Goal: Task Accomplishment & Management: Use online tool/utility

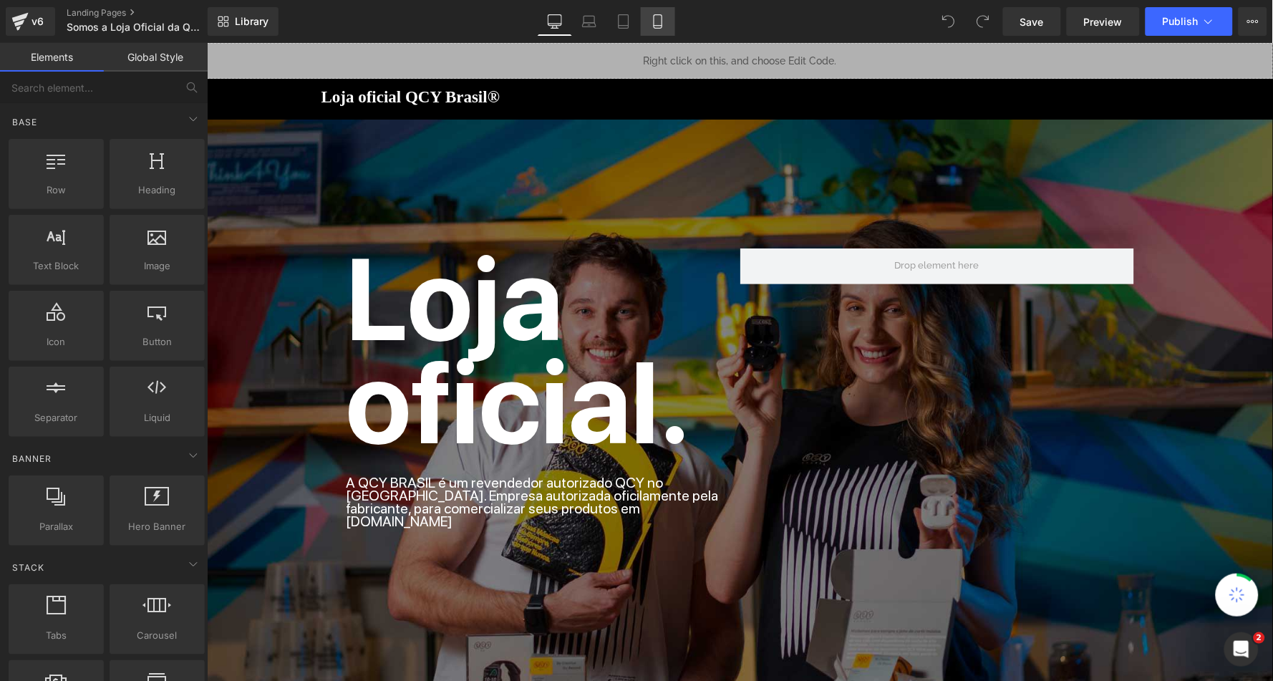
click at [660, 26] on icon at bounding box center [658, 26] width 8 height 0
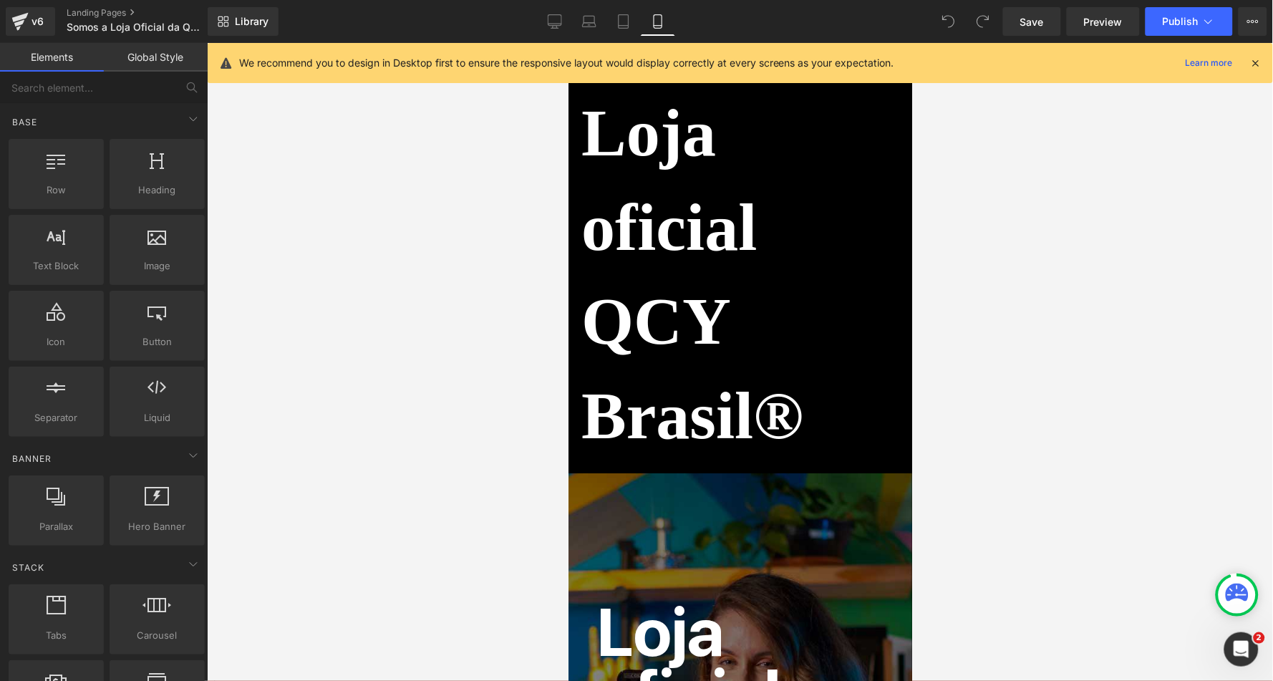
click at [1259, 59] on icon at bounding box center [1256, 63] width 13 height 13
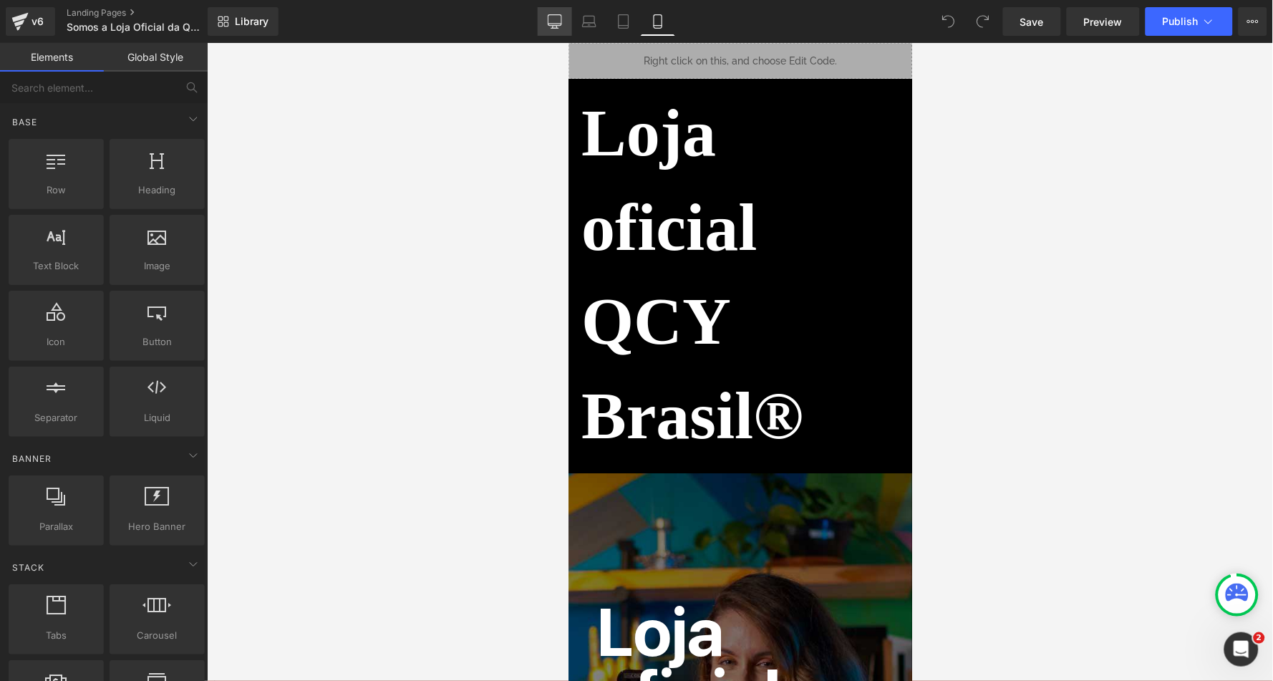
click at [552, 21] on icon at bounding box center [555, 21] width 14 height 14
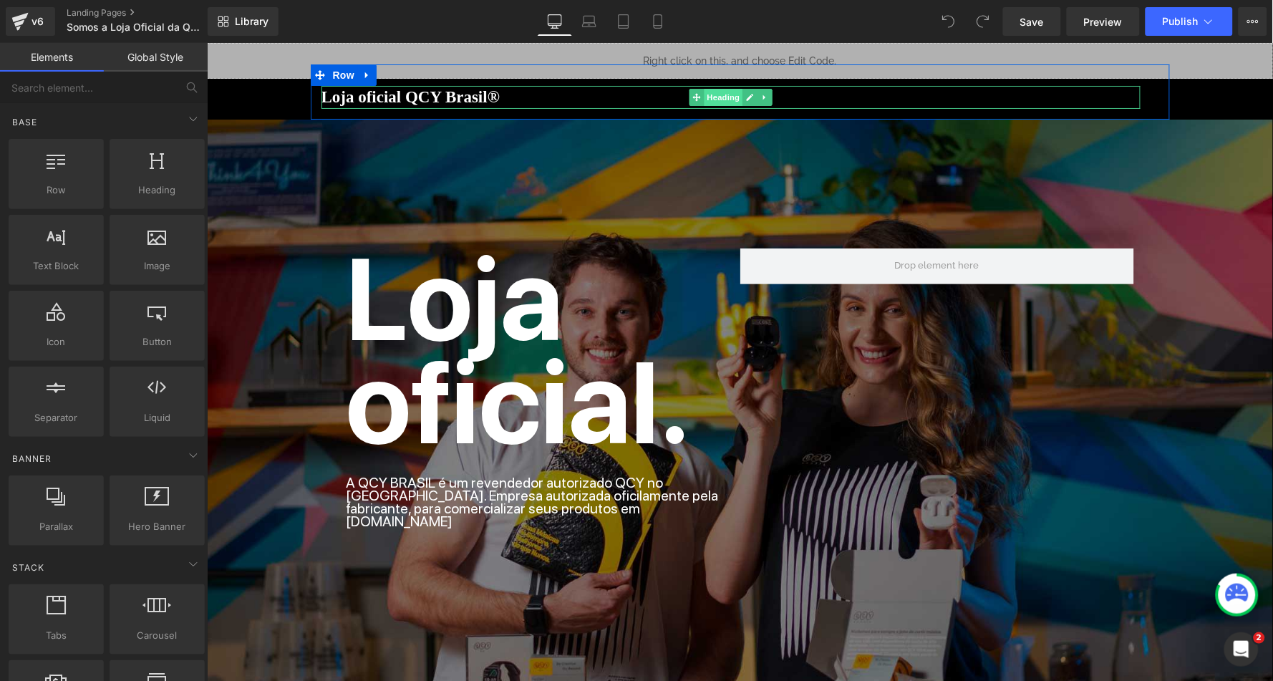
click at [723, 95] on span "Heading" at bounding box center [722, 96] width 39 height 17
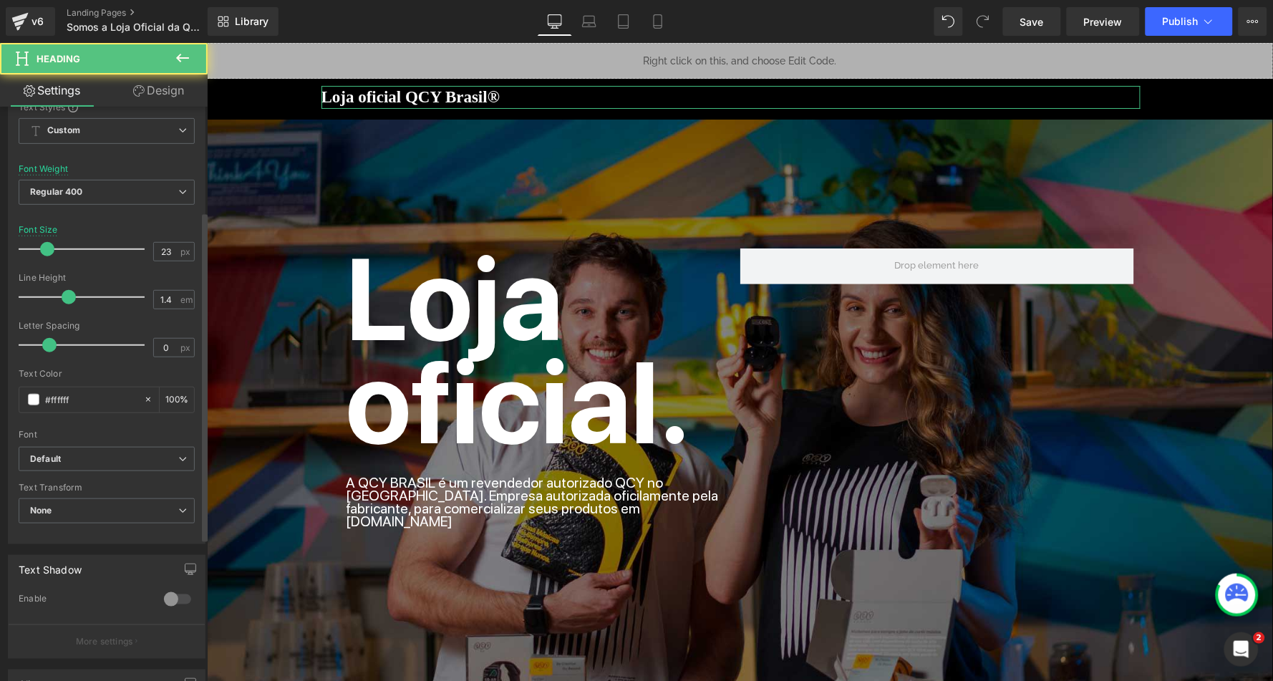
scroll to position [226, 0]
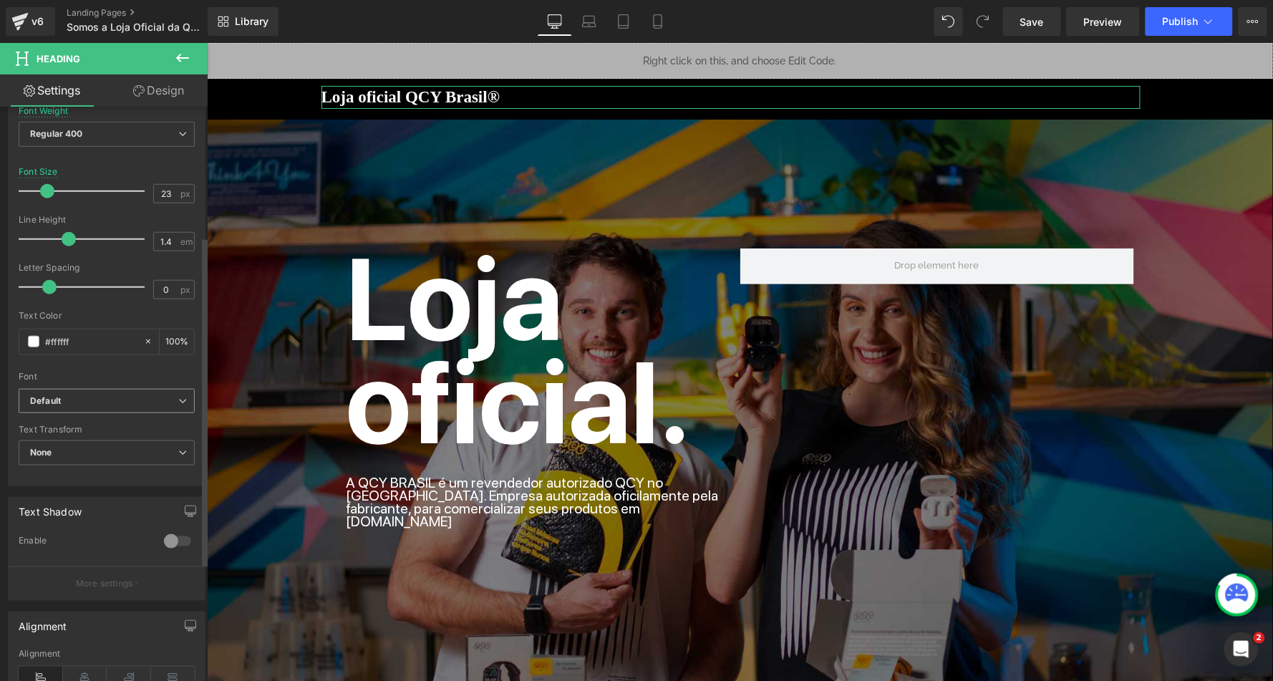
click at [109, 397] on b "Default" at bounding box center [104, 401] width 148 height 12
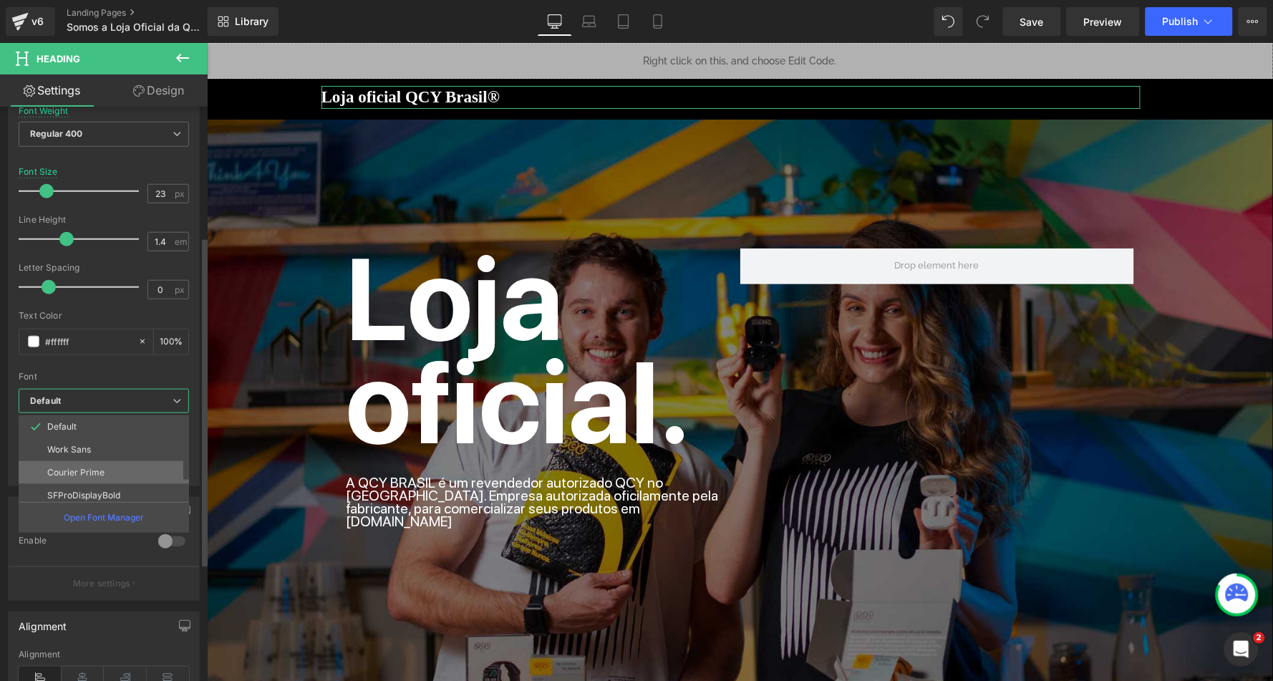
scroll to position [44, 0]
click at [125, 486] on li "SFProDisplay" at bounding box center [107, 497] width 177 height 23
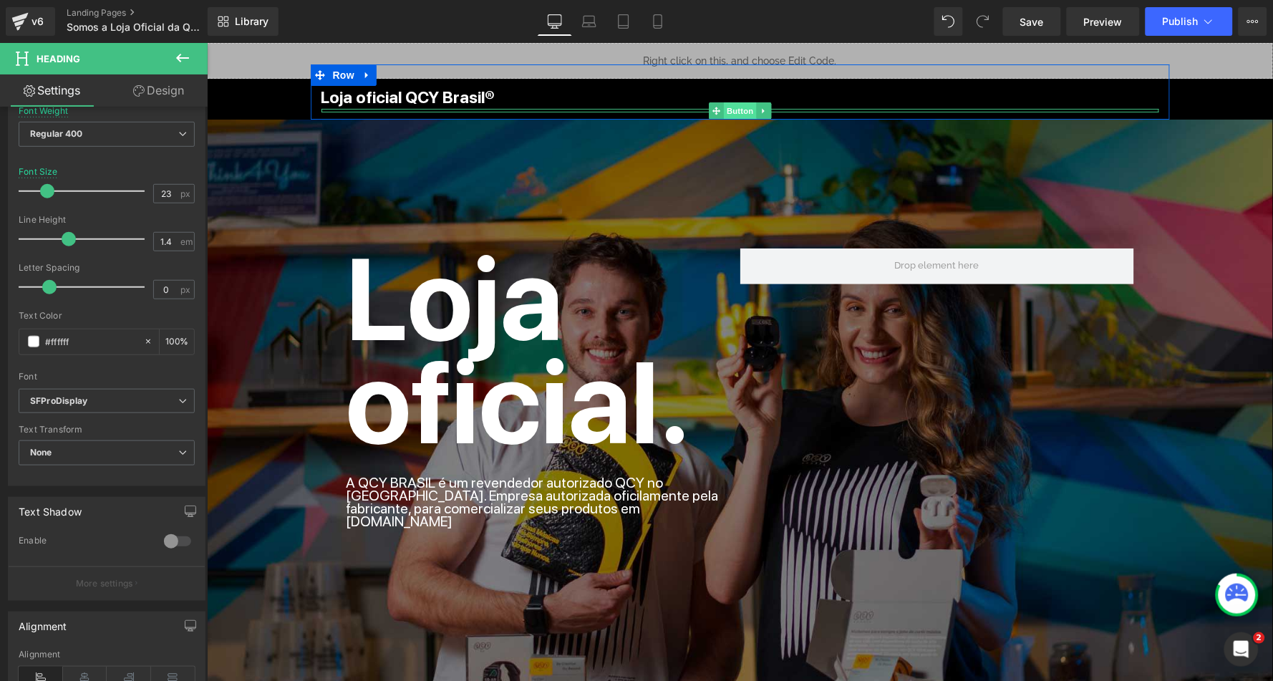
click at [731, 107] on span "Button" at bounding box center [739, 110] width 33 height 17
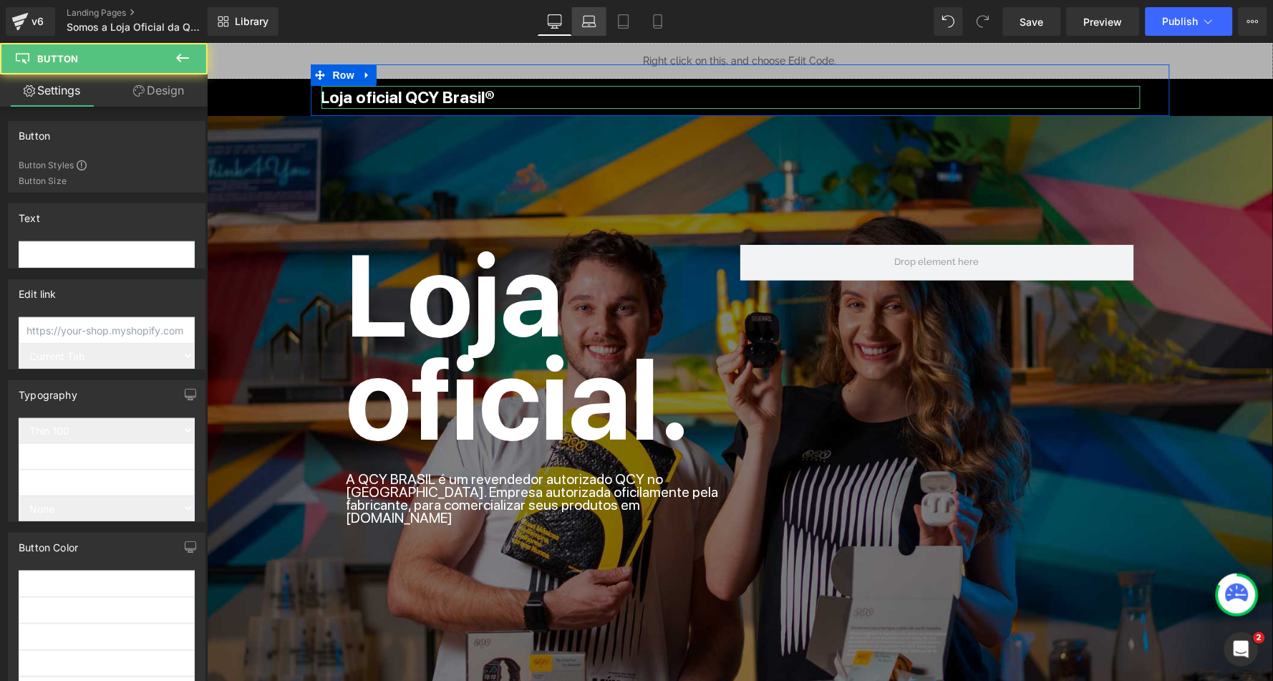
click at [598, 25] on link "Laptop" at bounding box center [589, 21] width 34 height 29
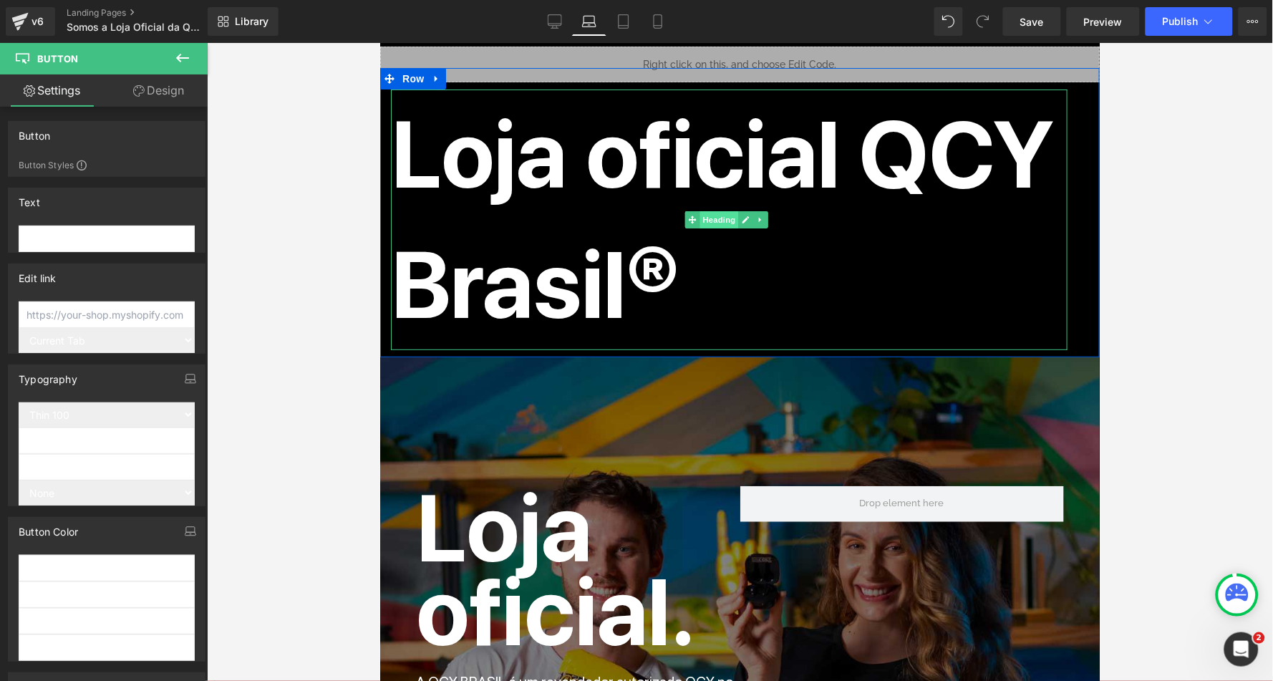
click at [717, 211] on span "Heading" at bounding box center [718, 219] width 39 height 17
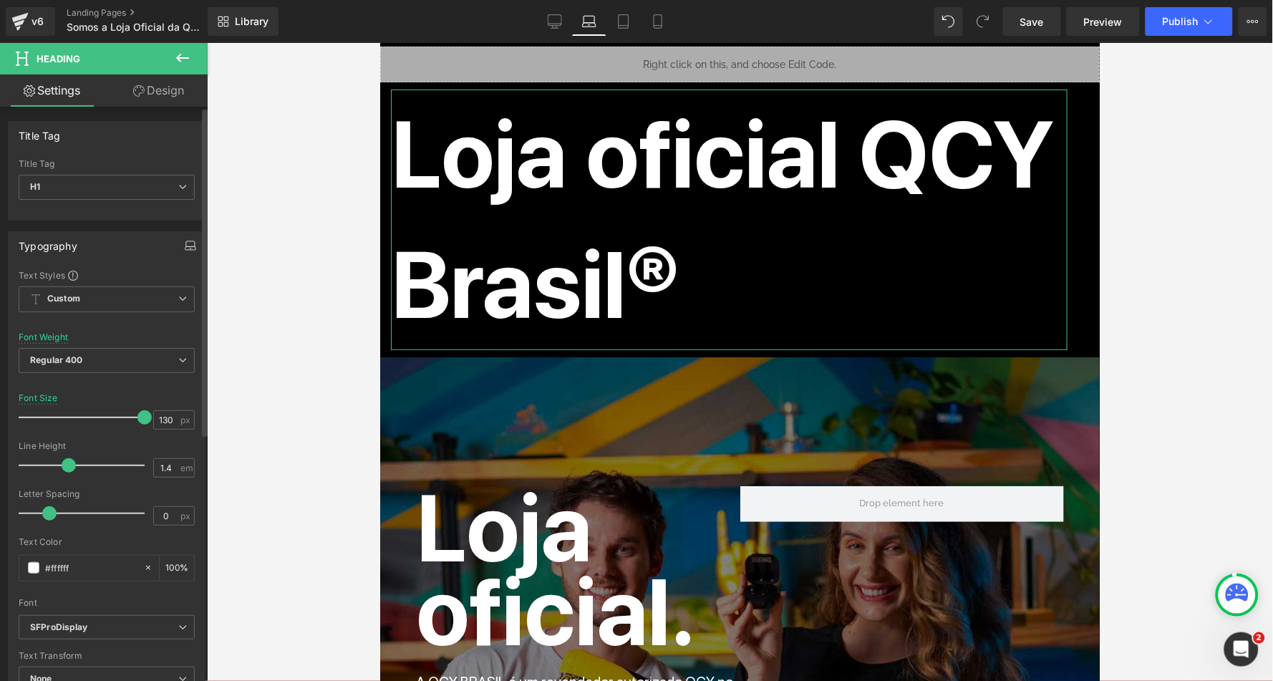
click at [185, 244] on icon "button" at bounding box center [190, 245] width 11 height 11
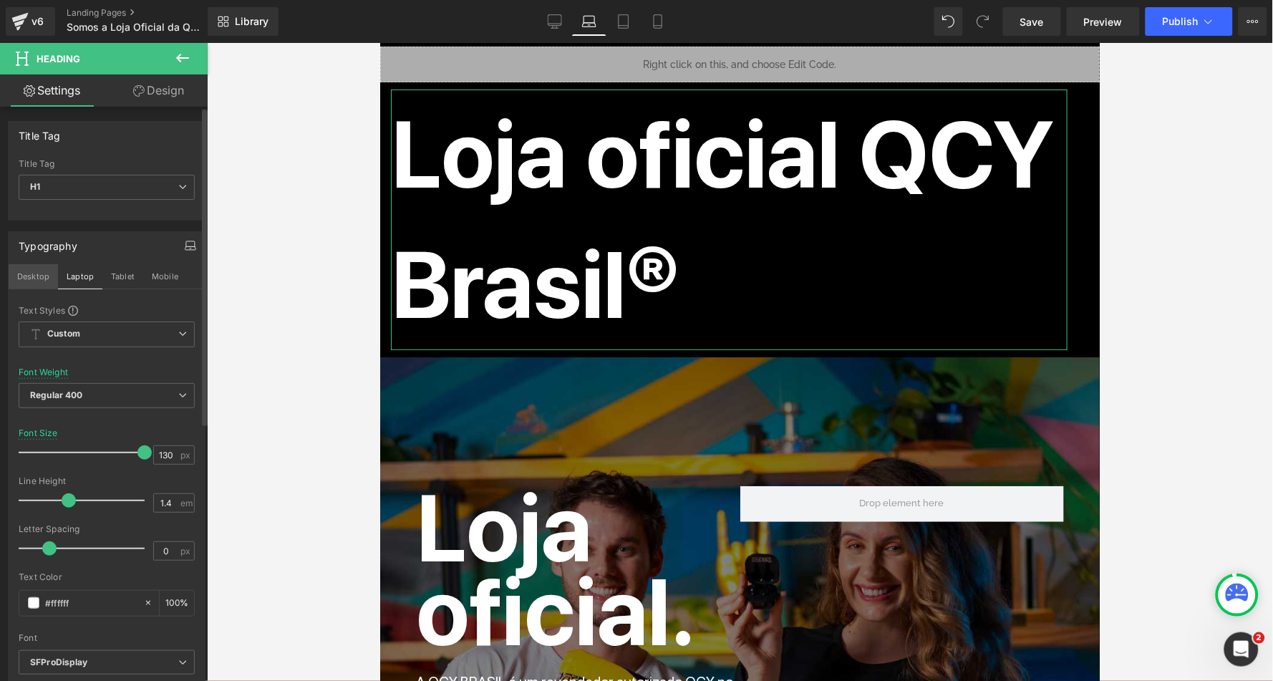
click at [27, 273] on button "Desktop" at bounding box center [33, 276] width 49 height 24
type input "23"
type input "100"
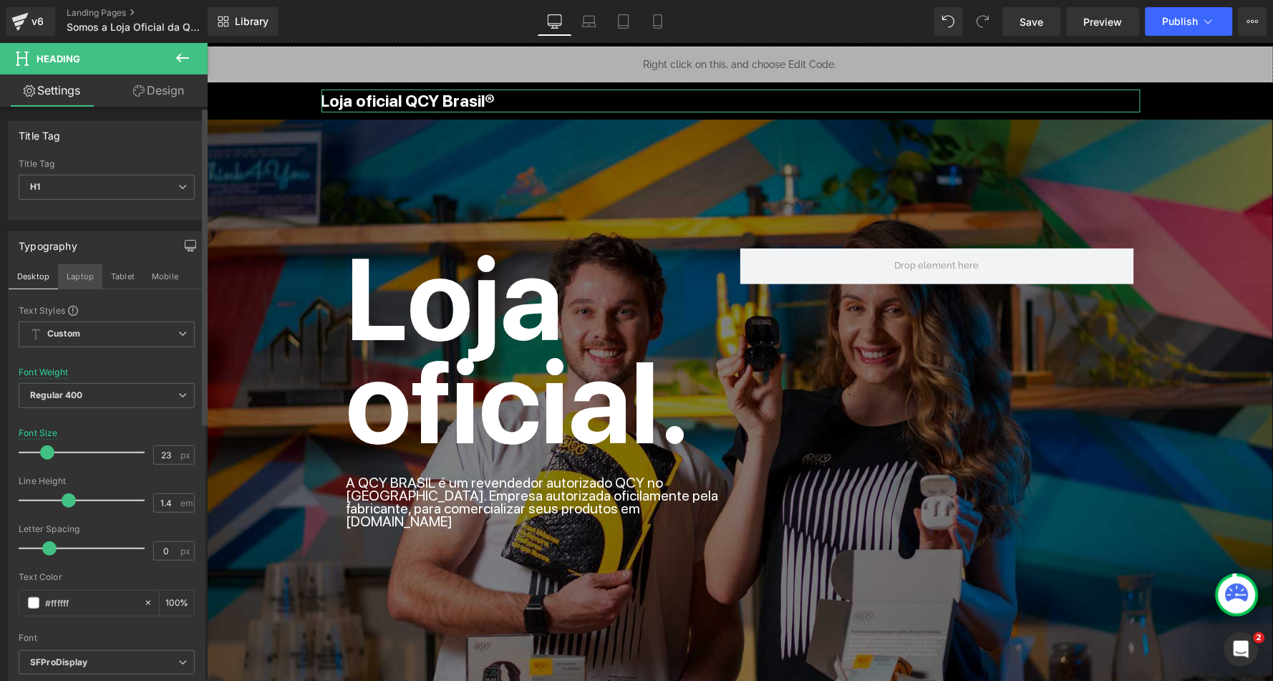
click at [79, 274] on button "Laptop" at bounding box center [80, 276] width 44 height 24
type input "130"
type input "100"
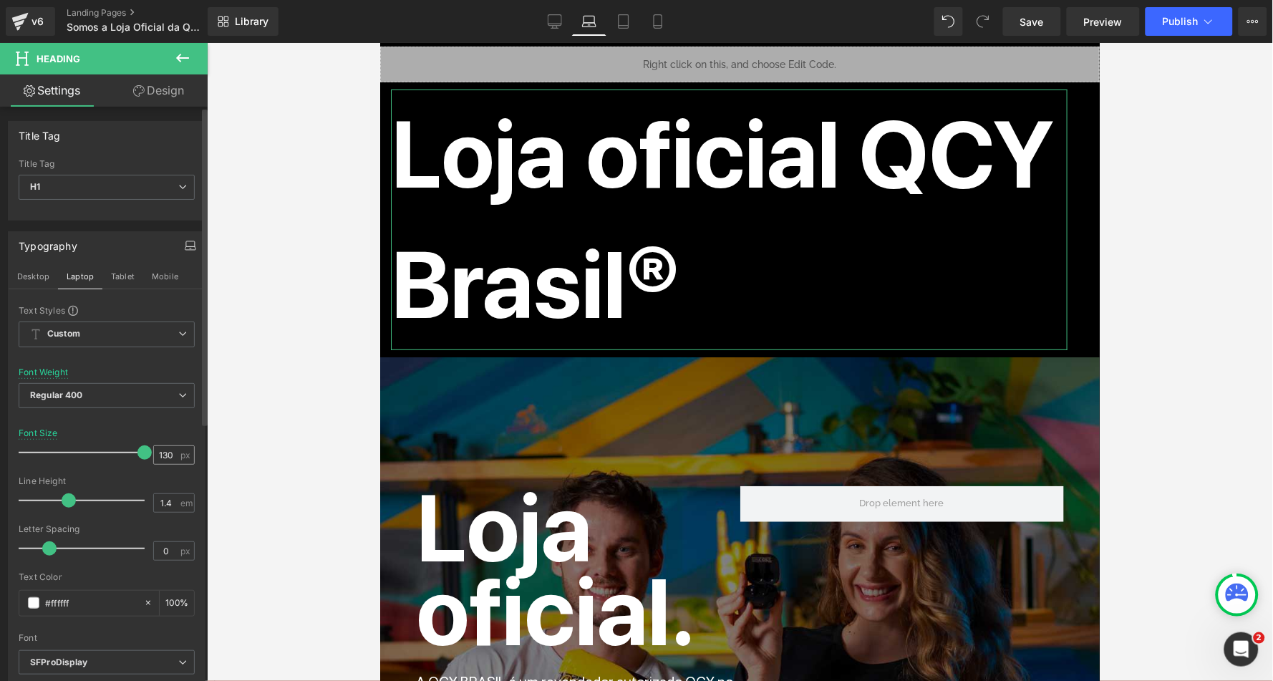
click at [177, 446] on div "130 px" at bounding box center [174, 454] width 42 height 19
click at [175, 449] on div "130 px" at bounding box center [174, 454] width 42 height 19
click at [163, 449] on input "130" at bounding box center [166, 455] width 25 height 18
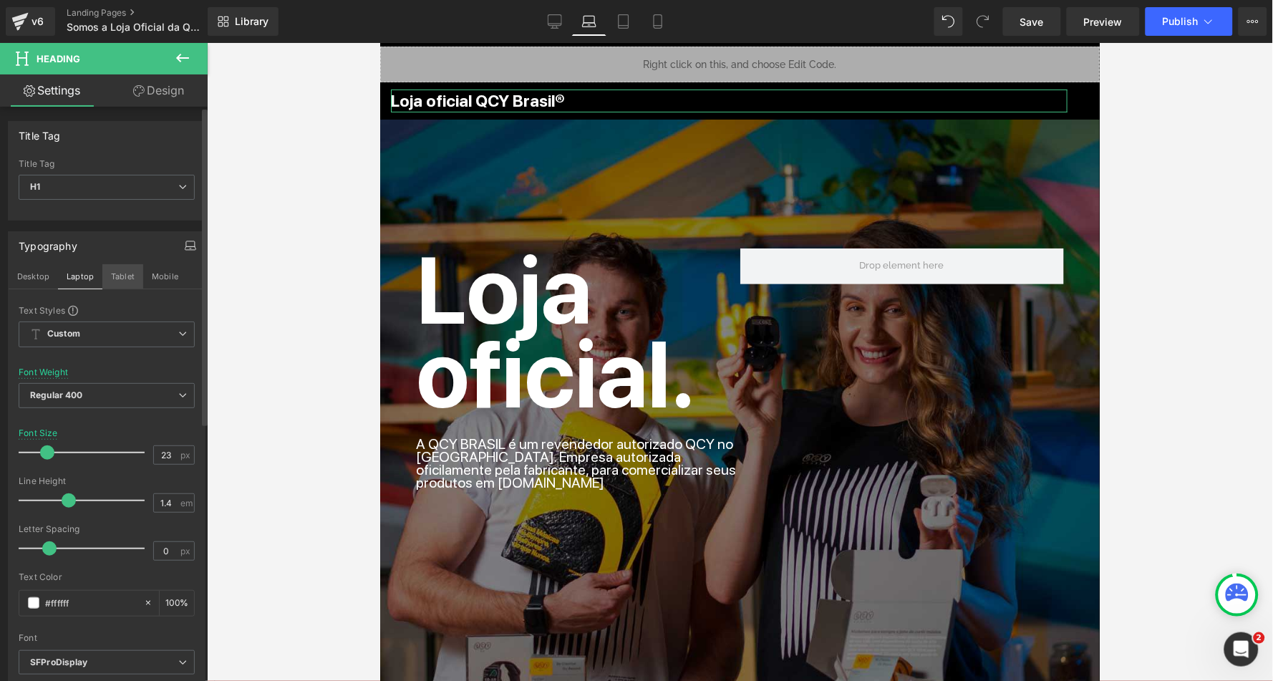
click at [123, 273] on button "Tablet" at bounding box center [122, 276] width 41 height 24
type input "160"
type input "100"
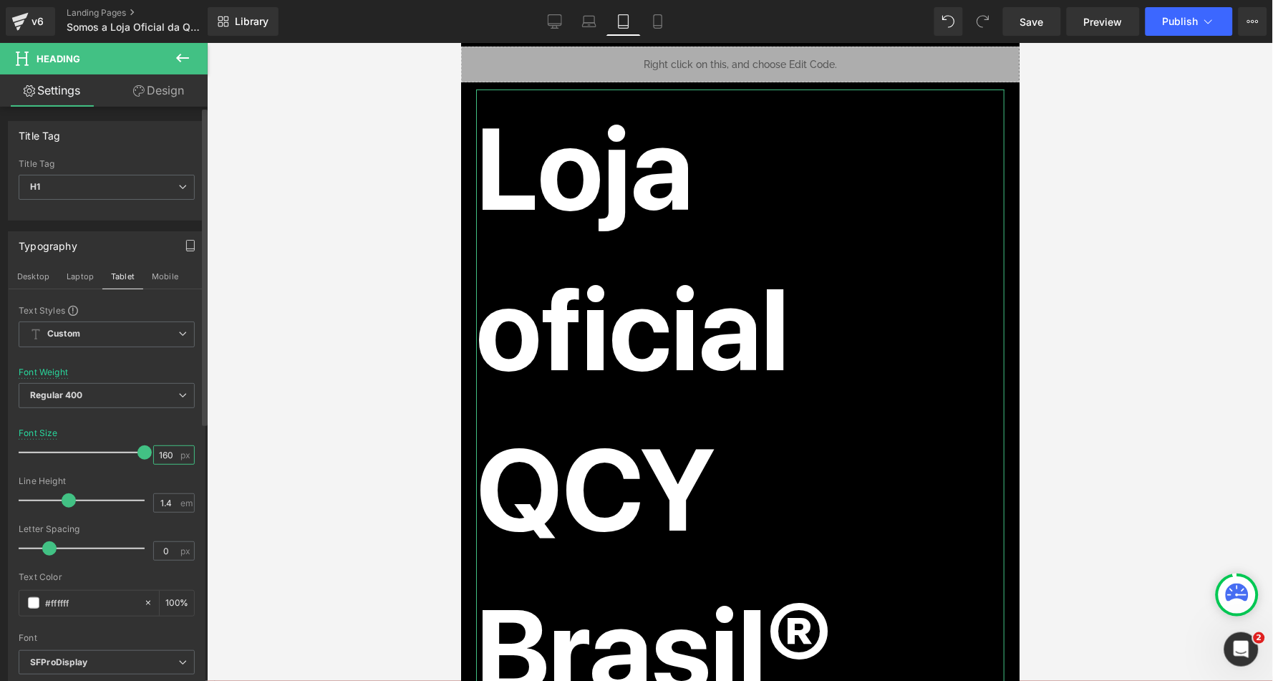
click at [166, 455] on input "160" at bounding box center [166, 455] width 25 height 18
type input "1"
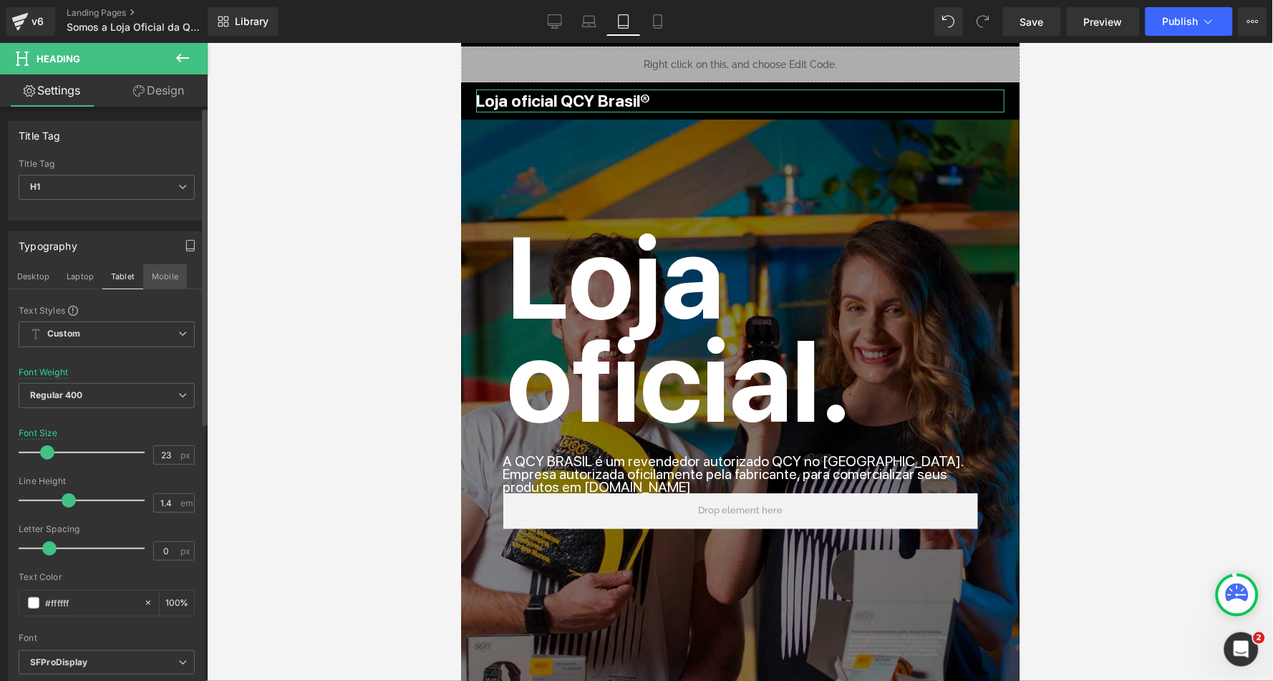
click at [155, 275] on button "Mobile" at bounding box center [165, 276] width 44 height 24
type input "94"
type input "100"
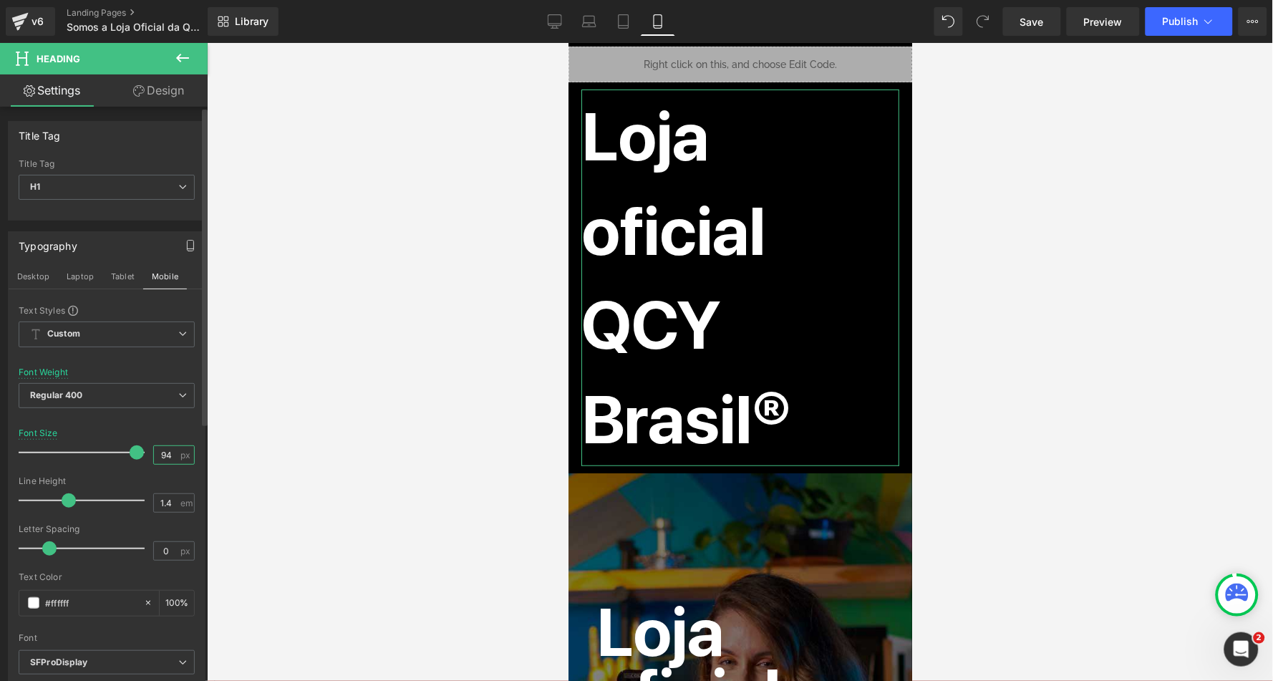
click at [166, 453] on input "94" at bounding box center [166, 455] width 25 height 18
type input "9"
type input "19"
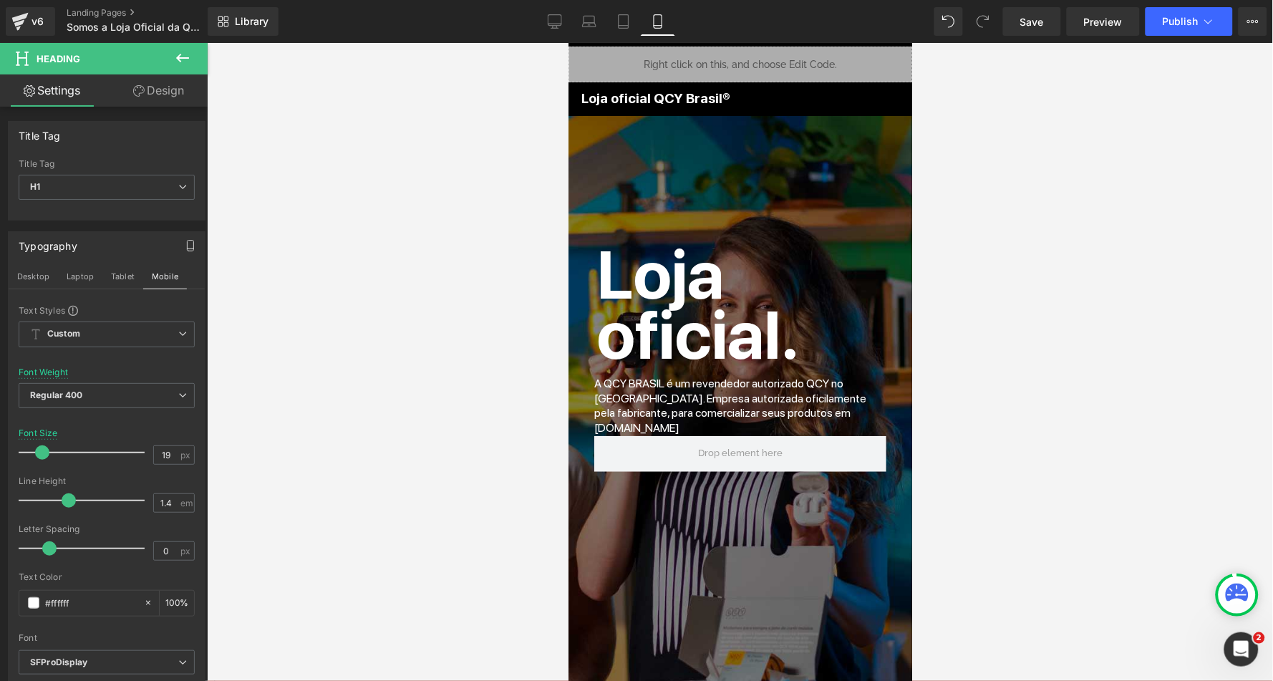
click at [470, 284] on div at bounding box center [740, 362] width 1066 height 638
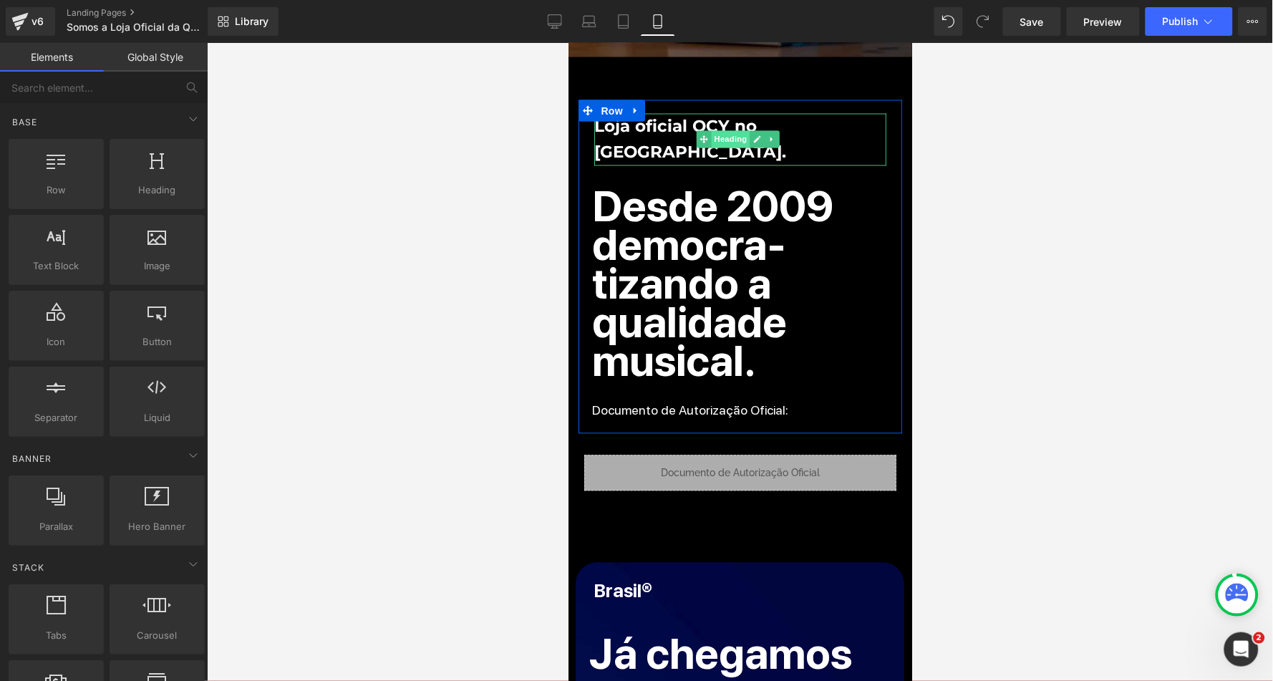
scroll to position [646, 0]
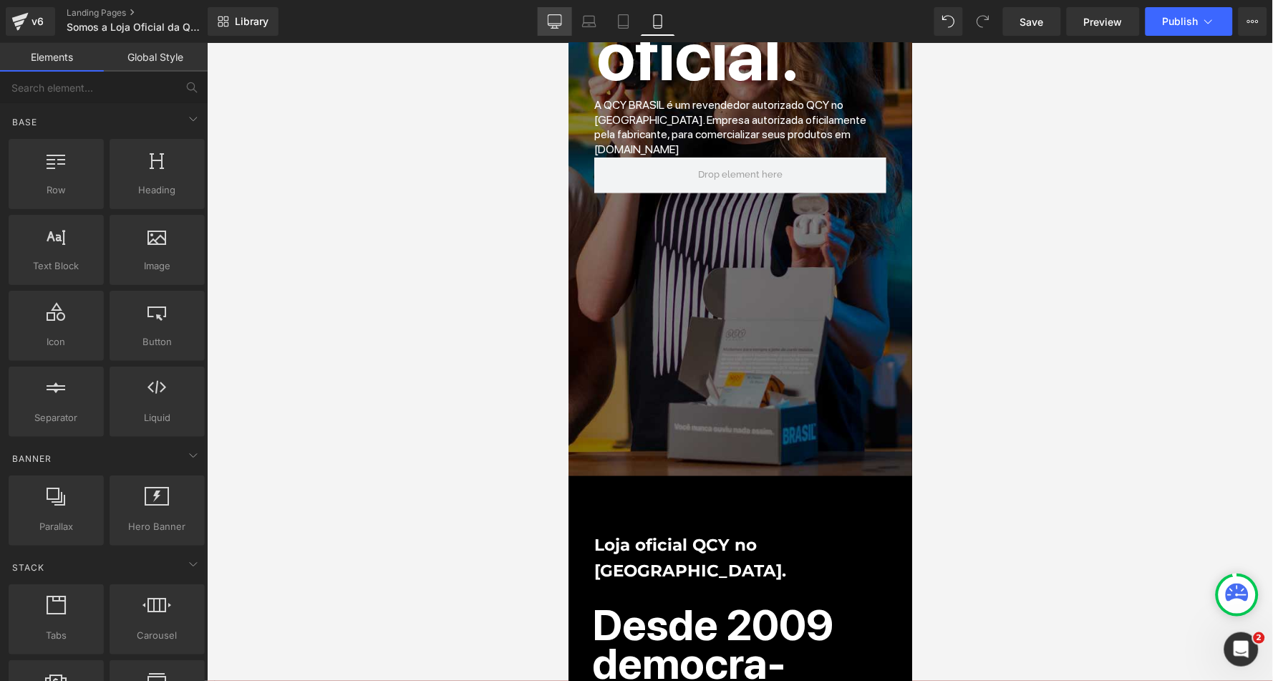
click at [552, 11] on link "Desktop" at bounding box center [555, 21] width 34 height 29
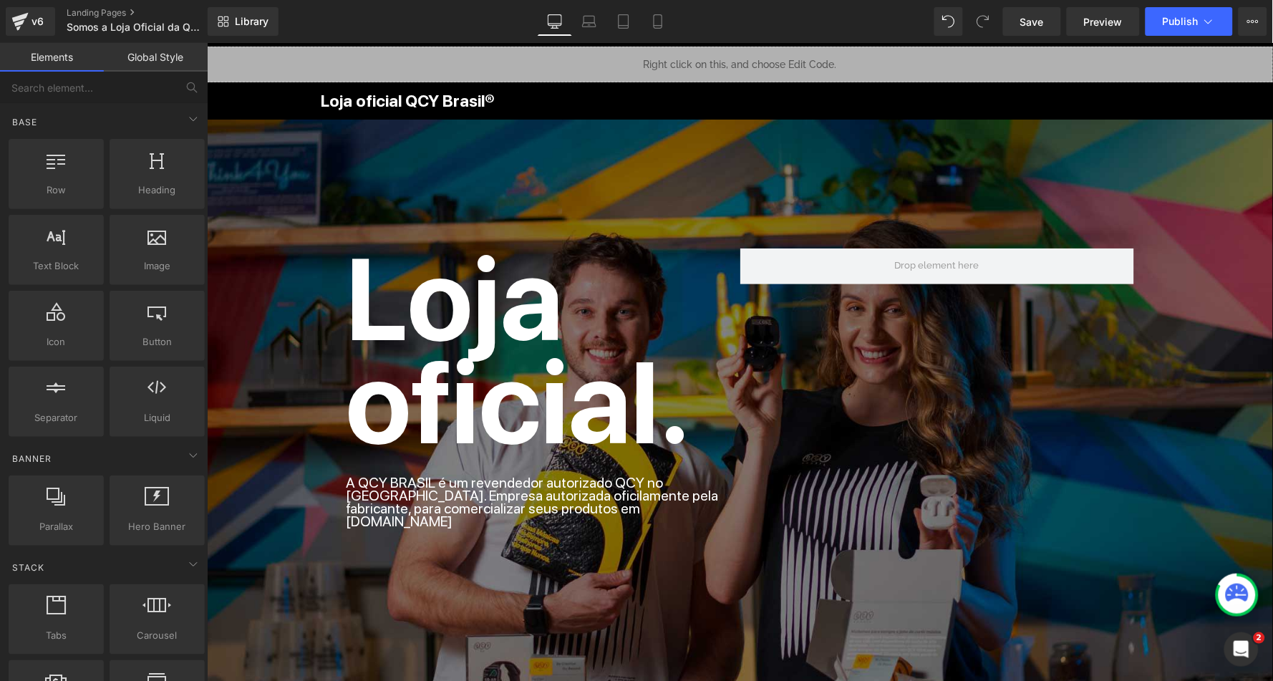
scroll to position [0, 0]
click at [370, 76] on icon at bounding box center [367, 78] width 10 height 11
click at [405, 77] on icon at bounding box center [404, 78] width 10 height 10
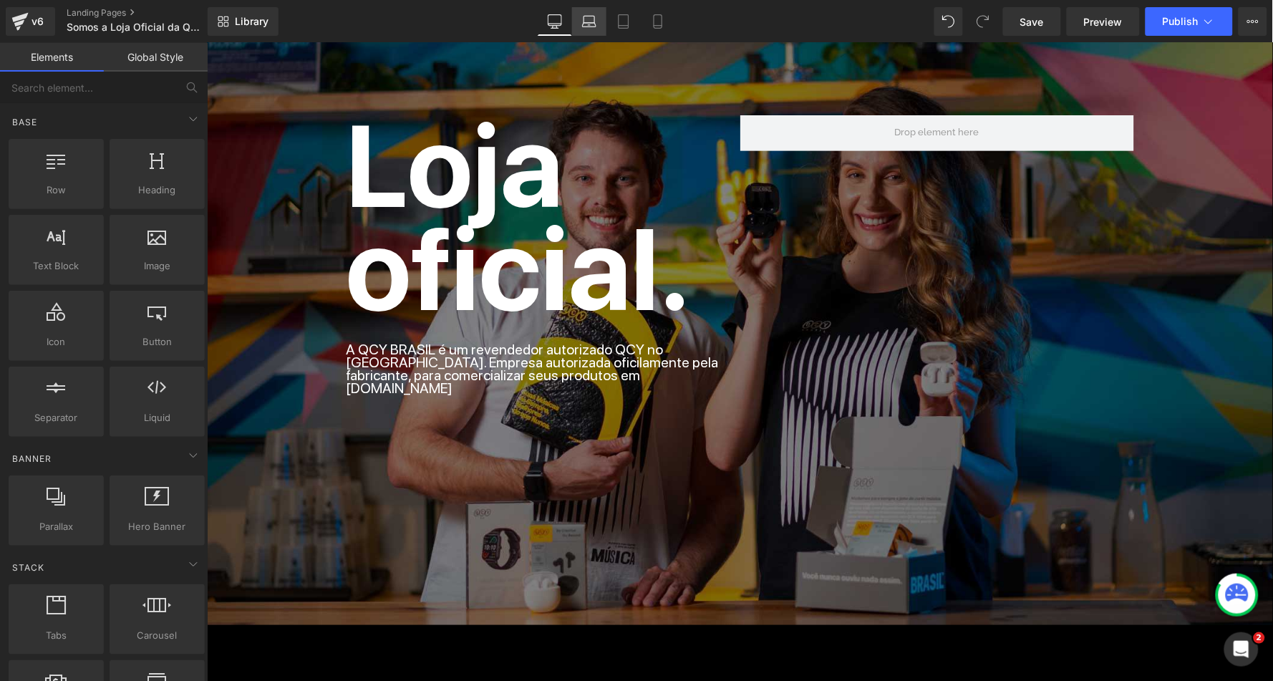
click at [589, 18] on icon at bounding box center [589, 21] width 14 height 14
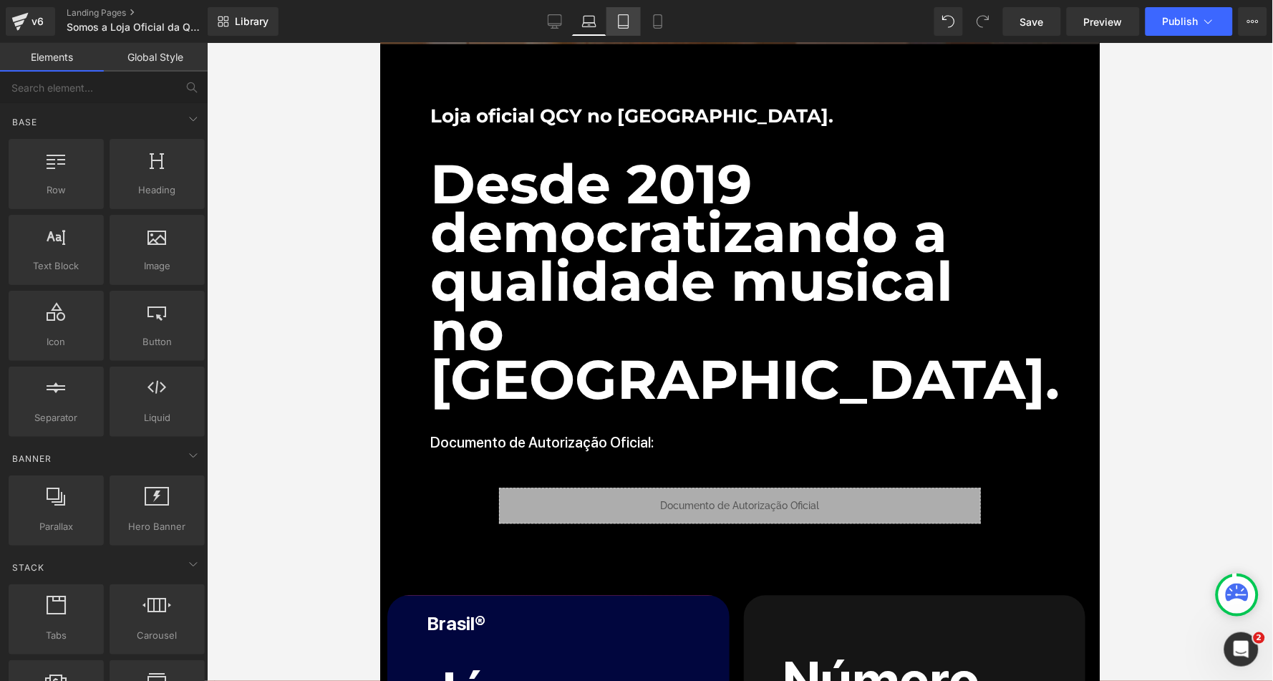
drag, startPoint x: 632, startPoint y: 18, endPoint x: 166, endPoint y: 64, distance: 467.8
click at [632, 18] on link "Tablet" at bounding box center [624, 21] width 34 height 29
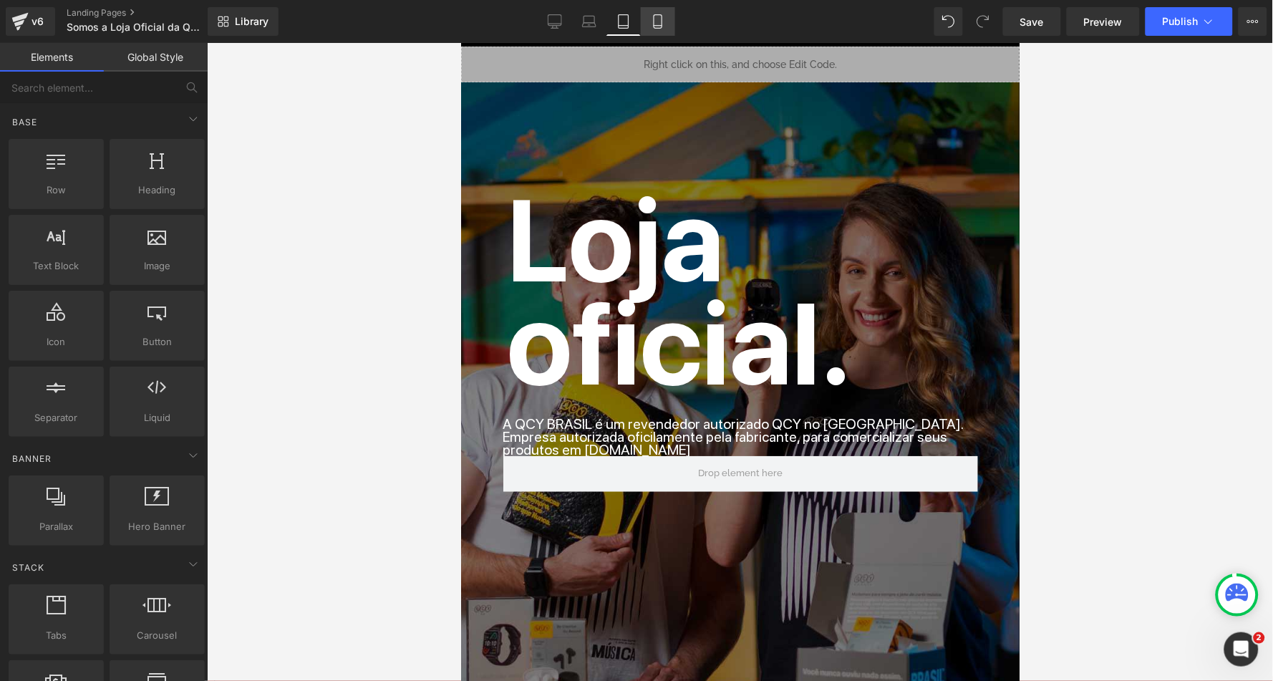
click at [658, 18] on icon at bounding box center [658, 21] width 14 height 14
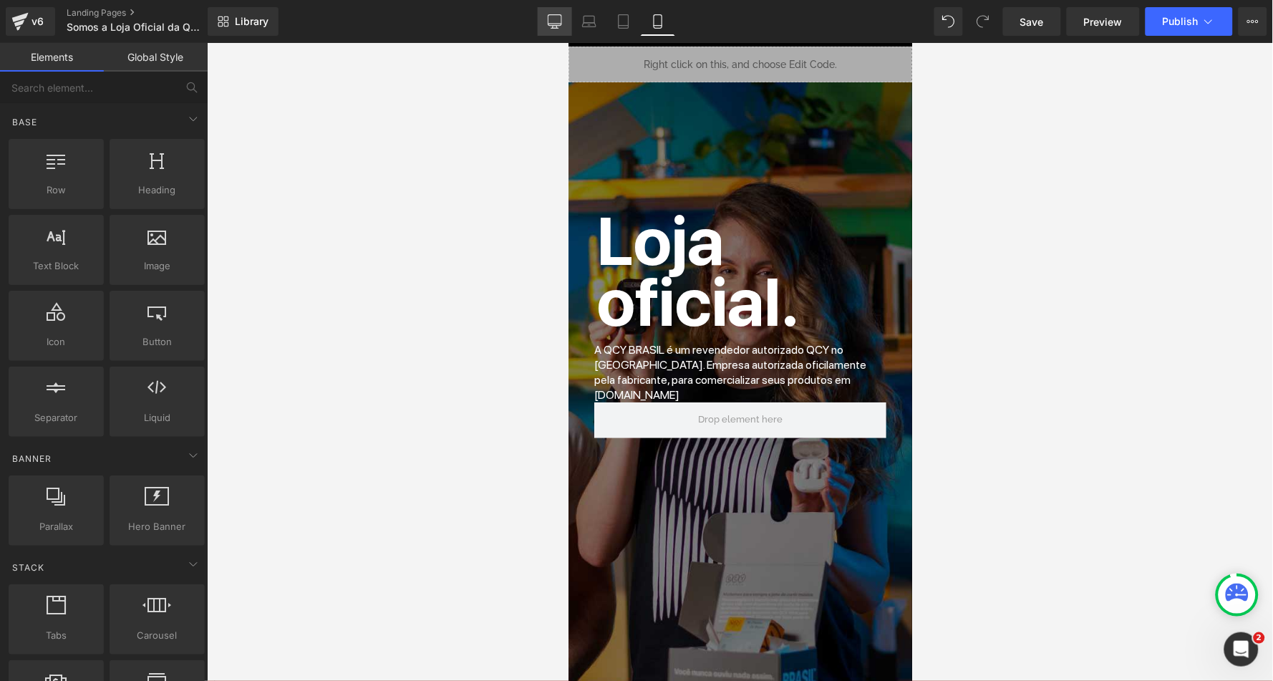
click at [550, 16] on icon at bounding box center [556, 20] width 14 height 11
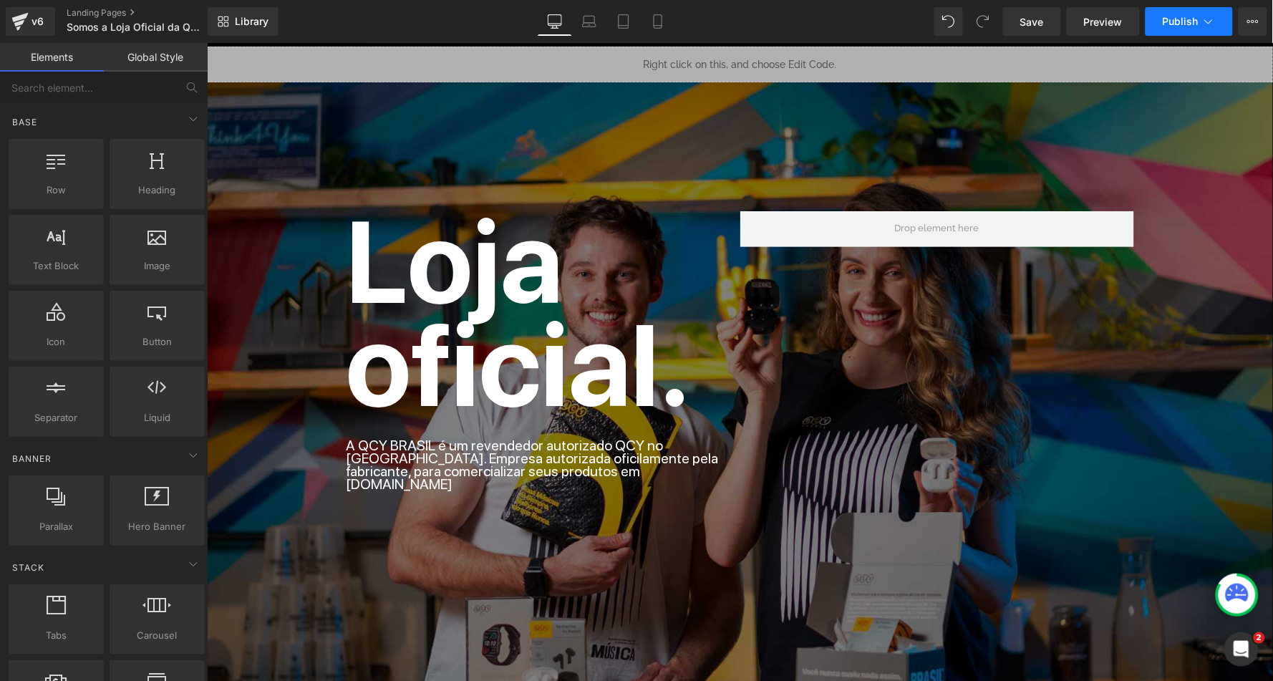
click at [1197, 16] on span "Publish" at bounding box center [1181, 21] width 36 height 11
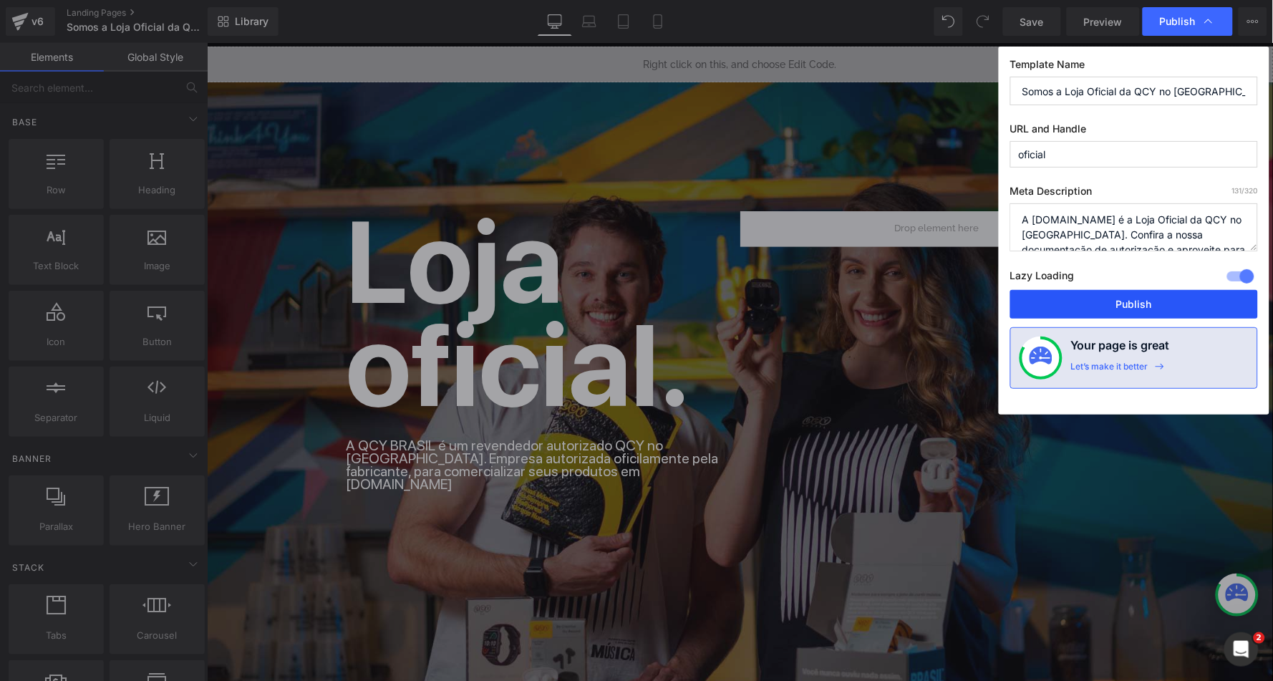
click at [1053, 295] on button "Publish" at bounding box center [1135, 304] width 248 height 29
